Goal: Information Seeking & Learning: Understand process/instructions

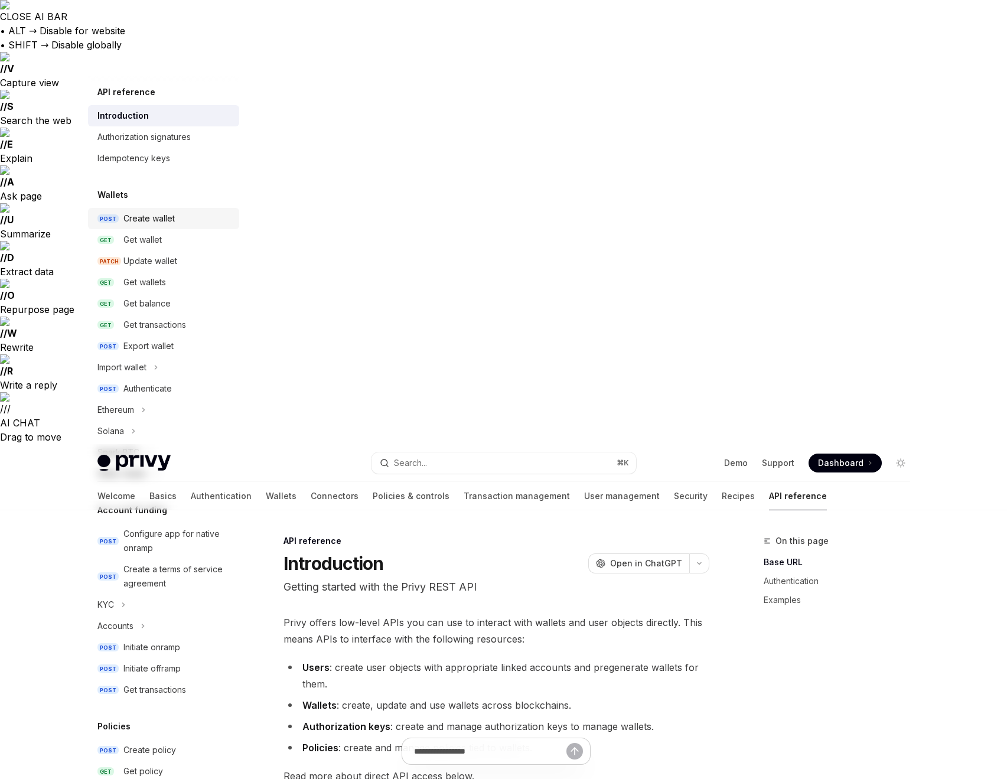
click at [175, 223] on div "Create wallet" at bounding box center [177, 219] width 109 height 14
type textarea "*"
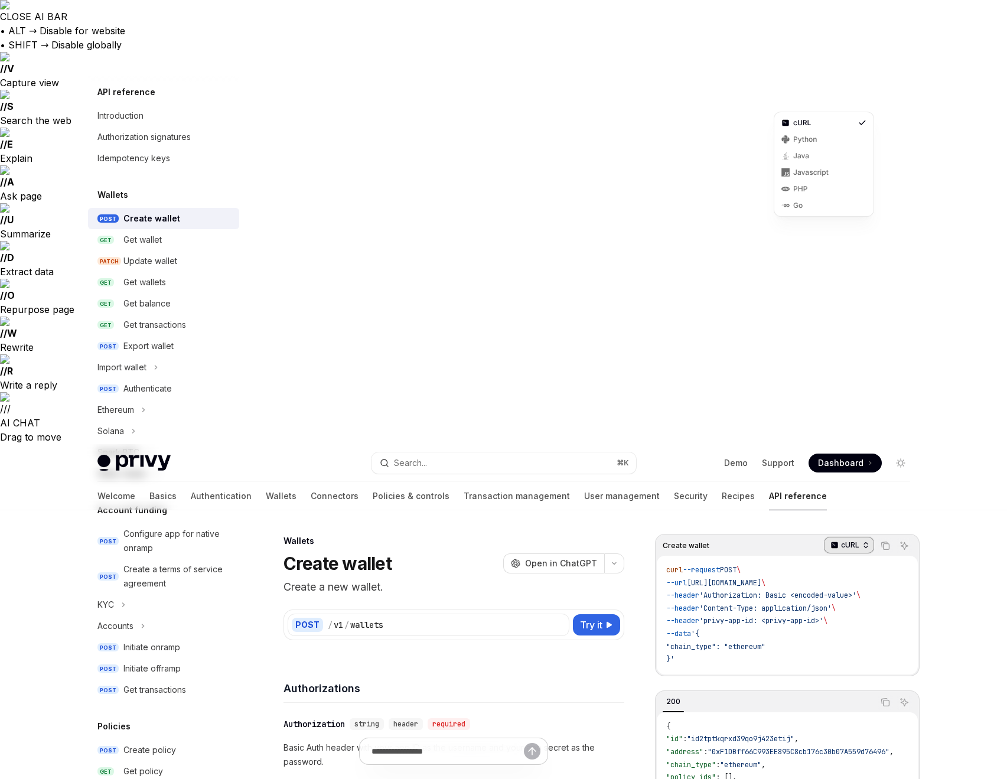
click at [860, 537] on div "cURL" at bounding box center [849, 545] width 50 height 17
click at [888, 541] on icon "Copy the contents from the code block" at bounding box center [885, 545] width 9 height 9
click at [838, 564] on code "curl --request POST \ --url [URL][DOMAIN_NAME] \ --header 'Authorization: Basic…" at bounding box center [788, 615] width 242 height 102
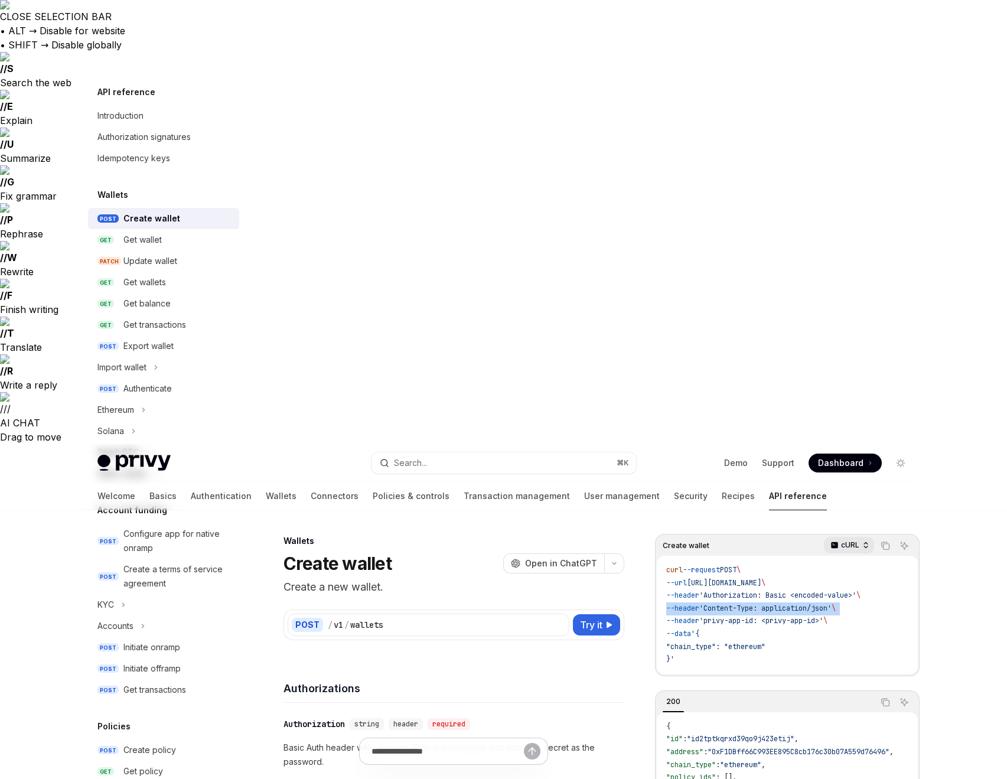
click at [849, 541] on p "cURL" at bounding box center [850, 545] width 18 height 9
click at [825, 164] on div "Javascript" at bounding box center [824, 172] width 95 height 17
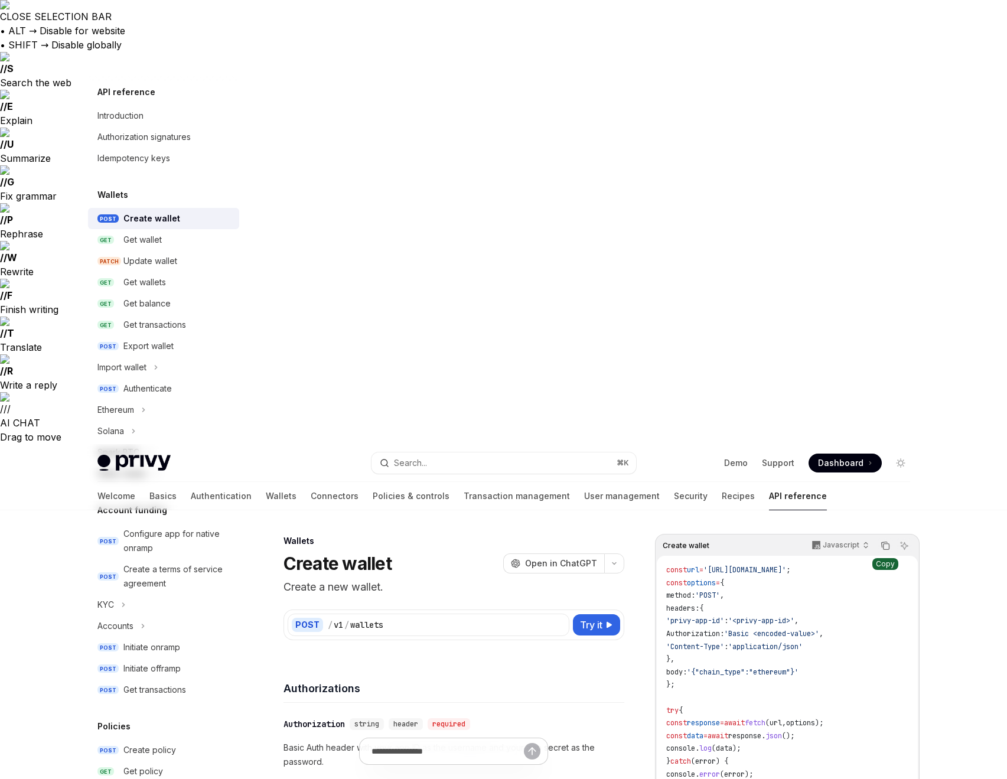
click at [883, 541] on icon "Copy the contents from the code block" at bounding box center [885, 545] width 9 height 9
